Goal: Use online tool/utility: Utilize a website feature to perform a specific function

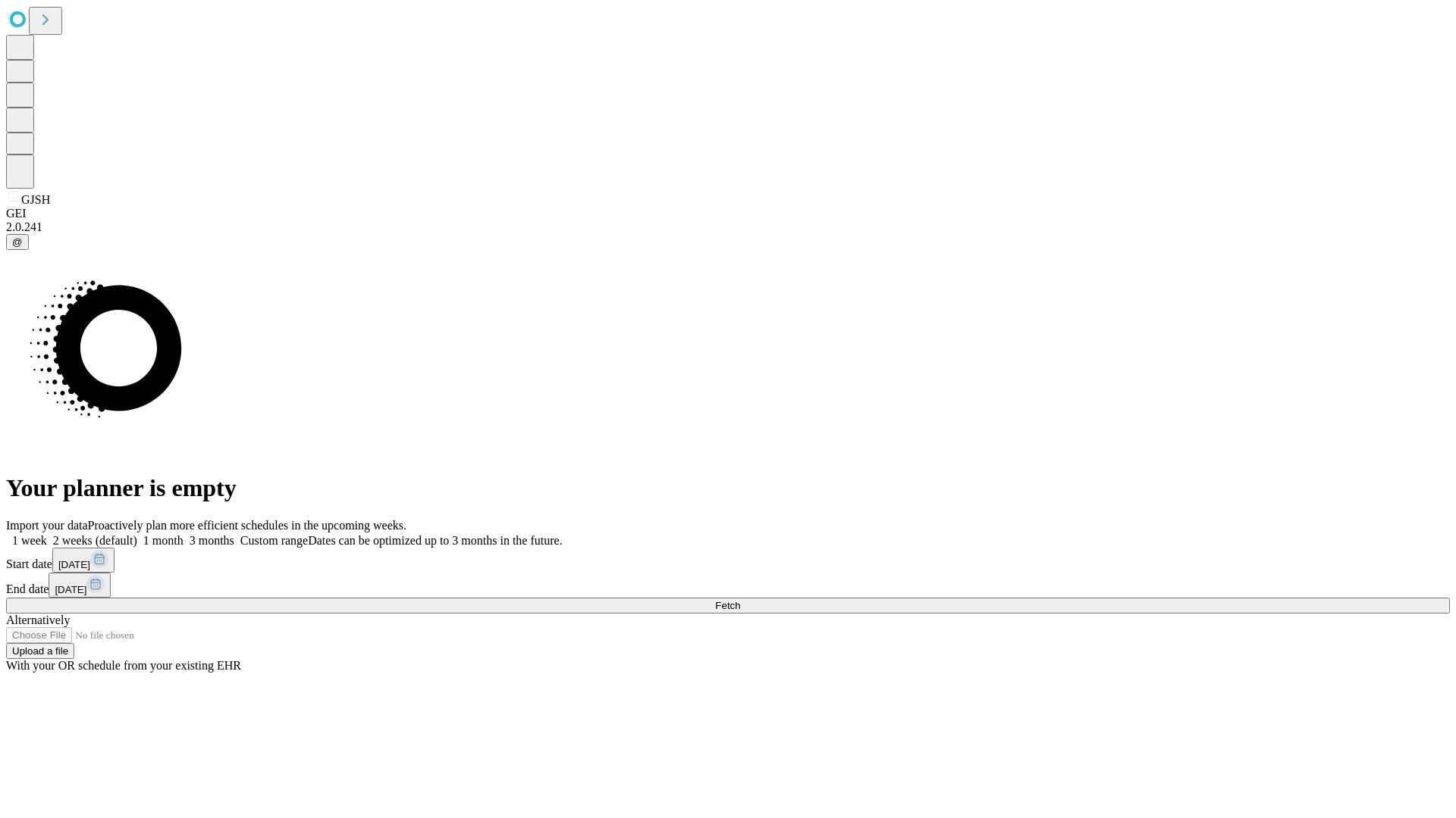
click at [740, 600] on span "Fetch" at bounding box center [727, 605] width 25 height 12
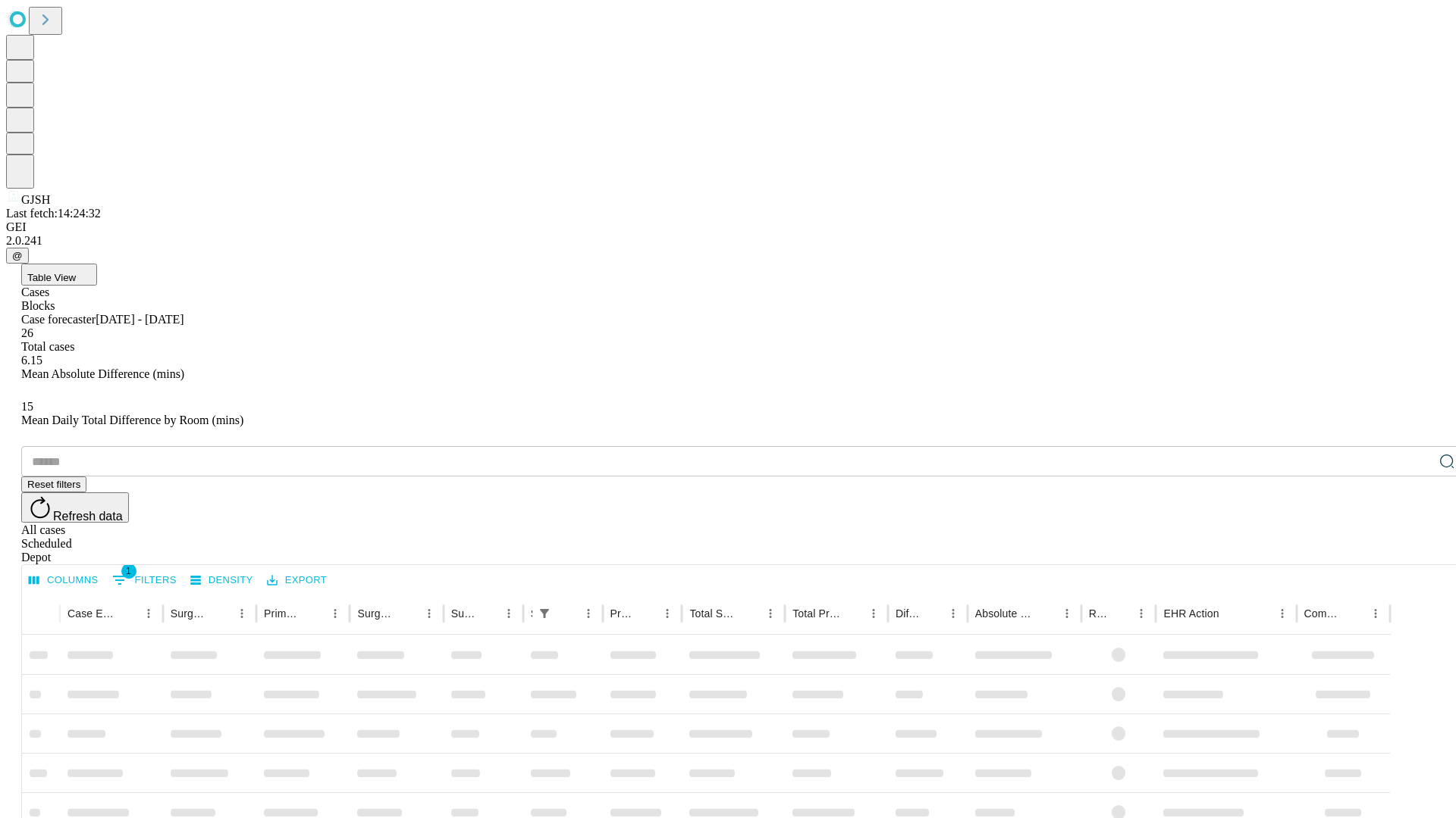
click at [76, 272] on span "Table View" at bounding box center [52, 277] width 48 height 12
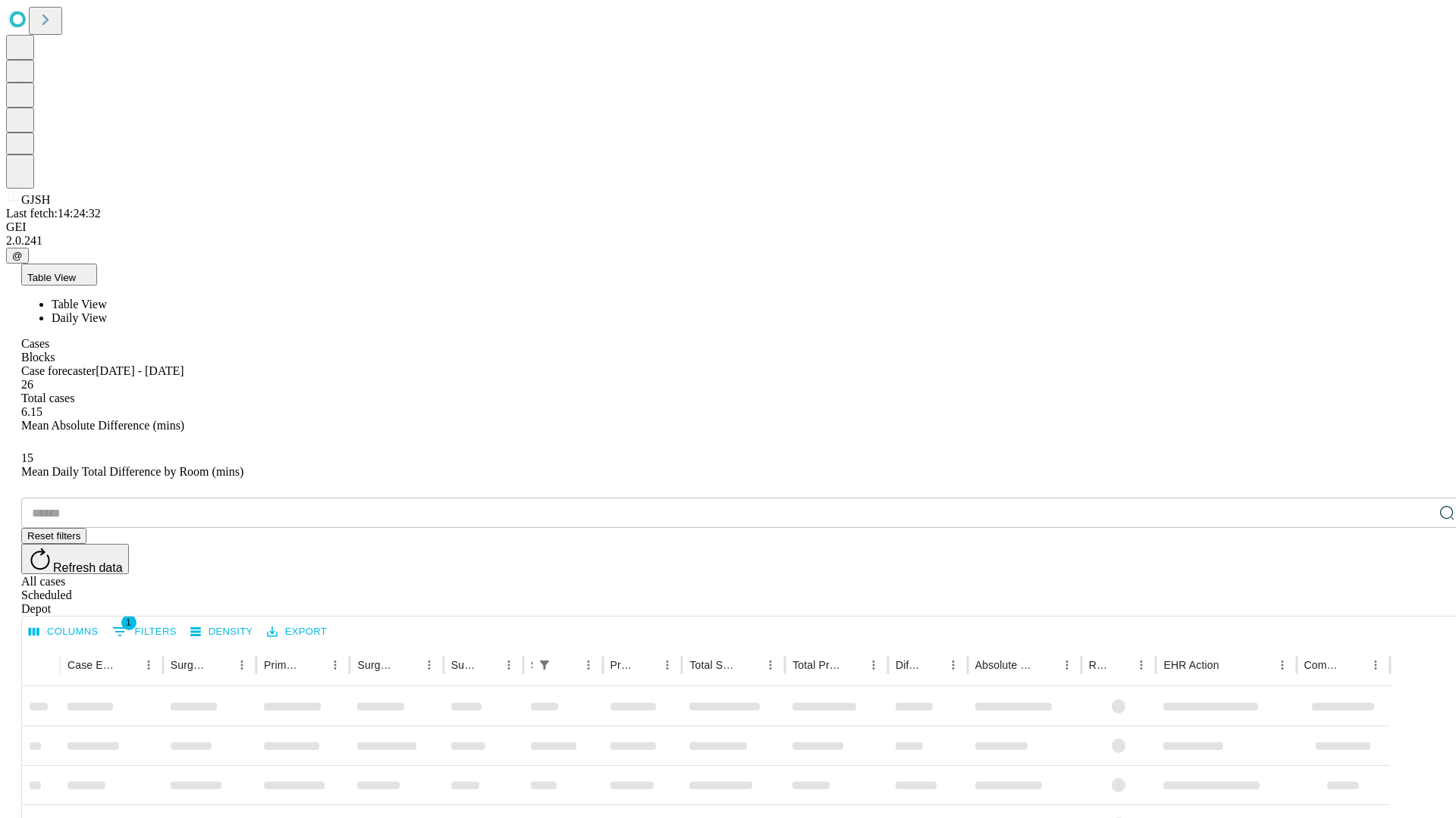
click at [107, 311] on span "Daily View" at bounding box center [80, 317] width 55 height 13
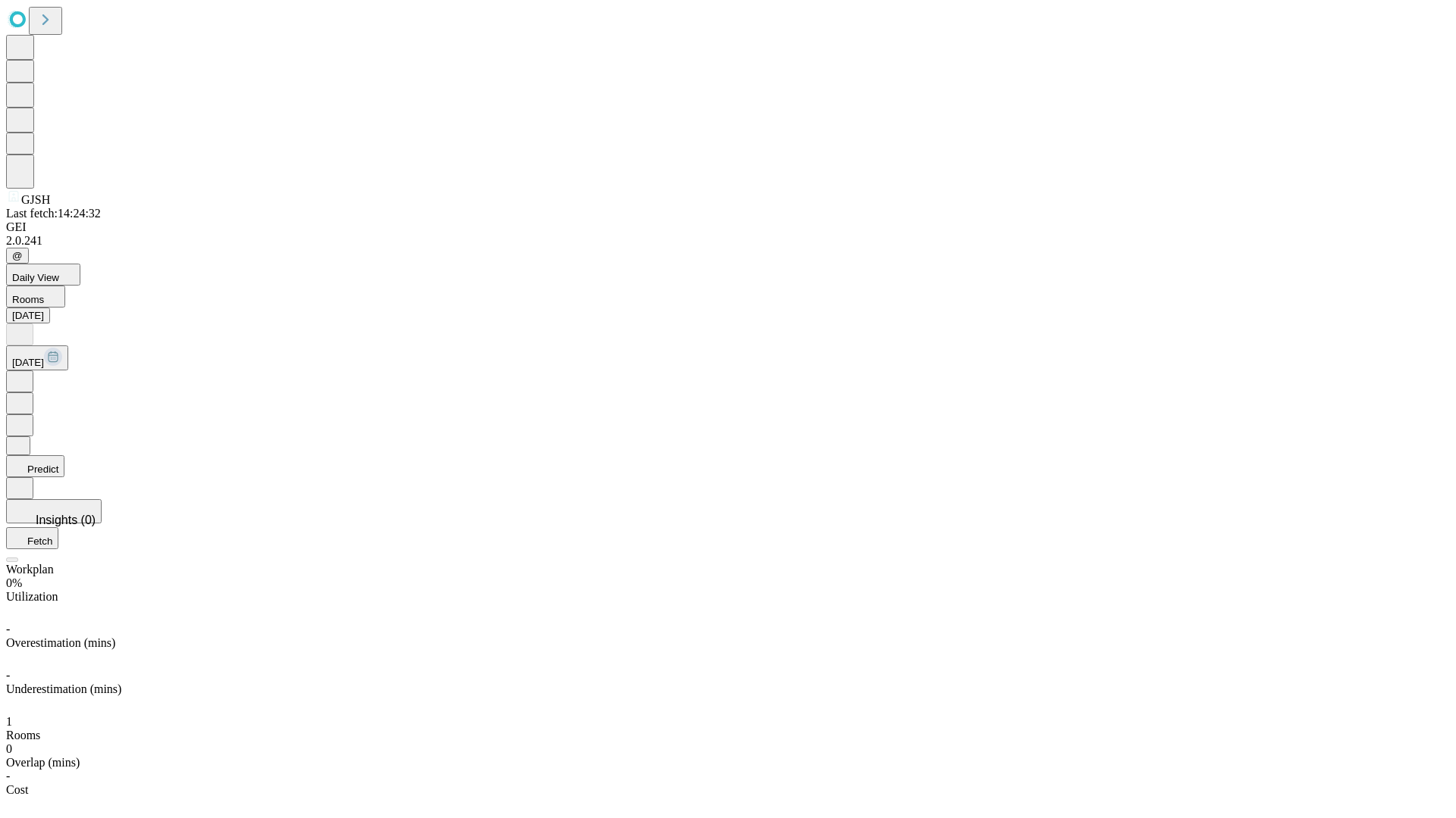
click at [64, 455] on button "Predict" at bounding box center [35, 466] width 58 height 22
